Goal: Information Seeking & Learning: Learn about a topic

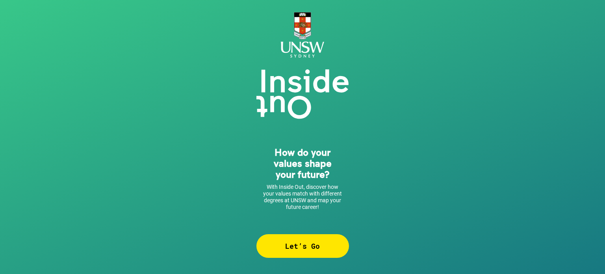
click at [324, 250] on div "Let’s Go" at bounding box center [302, 246] width 93 height 24
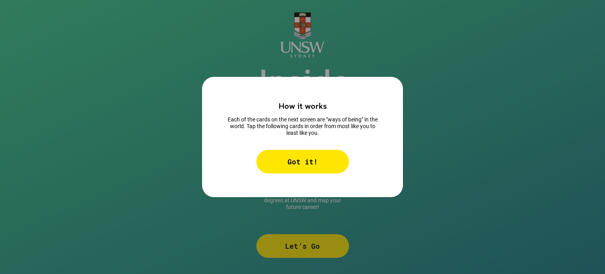
click at [320, 165] on div "Got it!" at bounding box center [302, 162] width 93 height 24
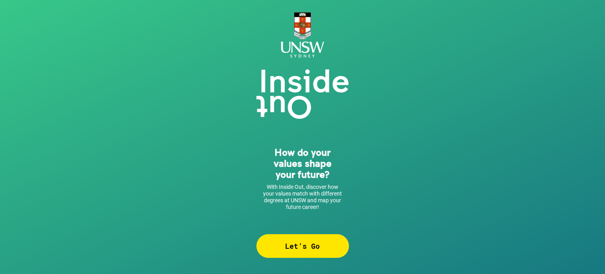
click at [312, 250] on div "Let’s Go" at bounding box center [302, 246] width 93 height 24
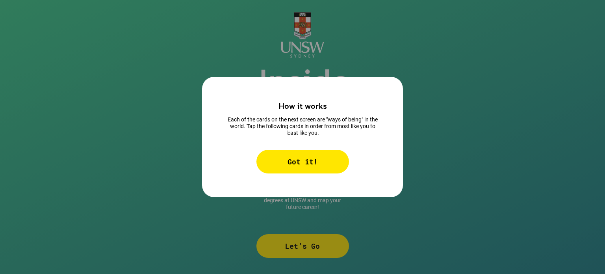
click at [318, 165] on div "Got it!" at bounding box center [302, 162] width 93 height 24
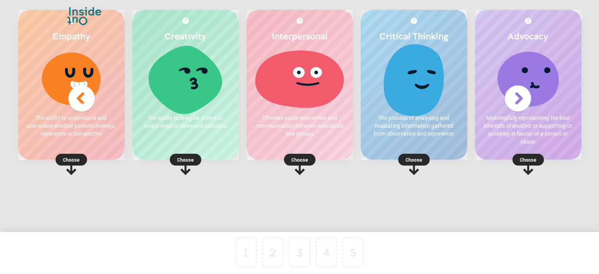
scroll to position [21, 0]
click at [72, 159] on p "Choose" at bounding box center [71, 160] width 106 height 8
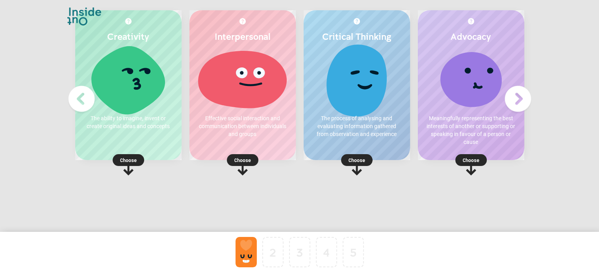
click at [128, 156] on p "Choose" at bounding box center [128, 160] width 106 height 8
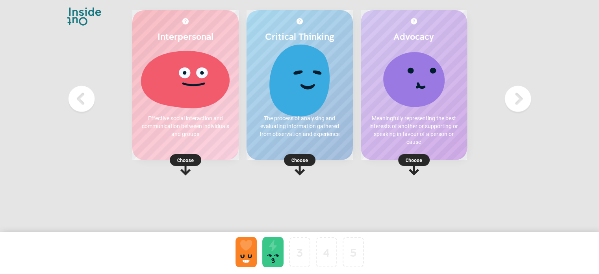
click at [189, 155] on rect at bounding box center [185, 160] width 31 height 12
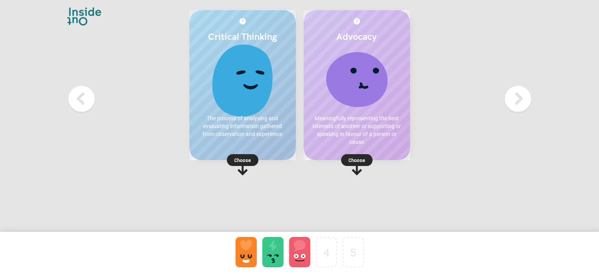
click at [258, 157] on icon at bounding box center [242, 164] width 31 height 21
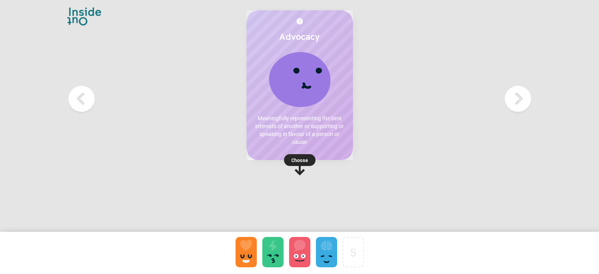
click at [306, 161] on p "Choose" at bounding box center [299, 160] width 106 height 8
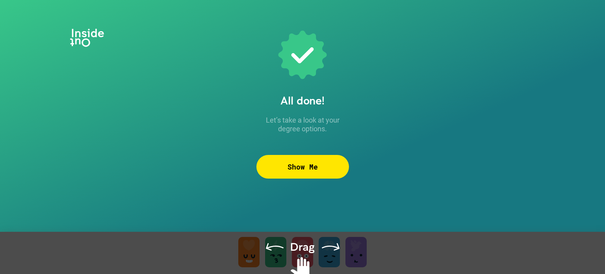
click at [318, 171] on div "Show Me" at bounding box center [302, 167] width 93 height 24
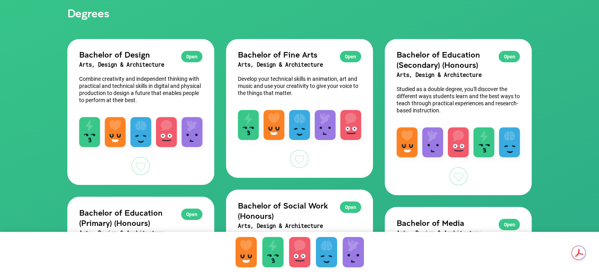
scroll to position [68, 0]
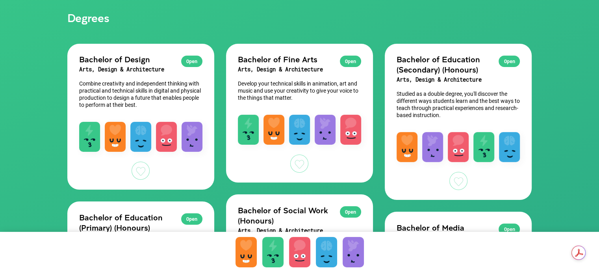
click at [515, 57] on div "Open" at bounding box center [508, 61] width 21 height 11
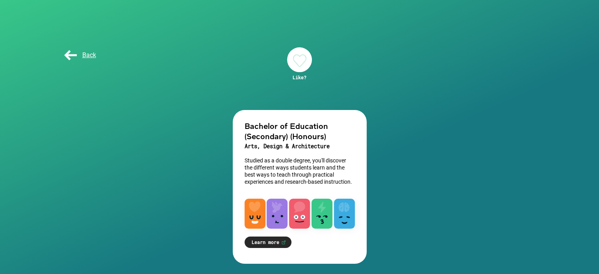
scroll to position [1, 0]
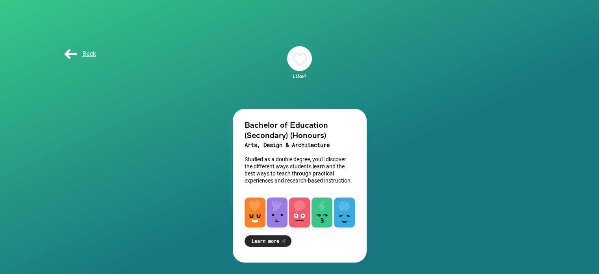
click at [273, 239] on link "Learn more" at bounding box center [267, 240] width 47 height 11
